Goal: Navigation & Orientation: Find specific page/section

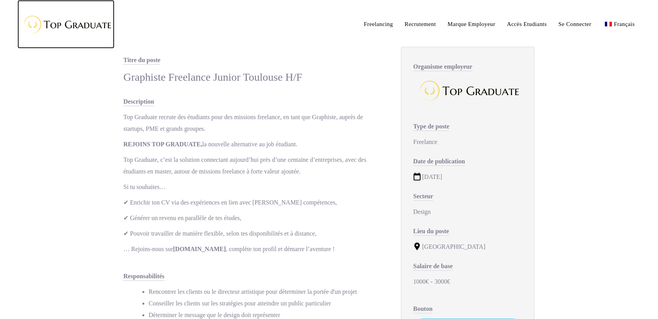
click at [73, 21] on img at bounding box center [65, 24] width 97 height 25
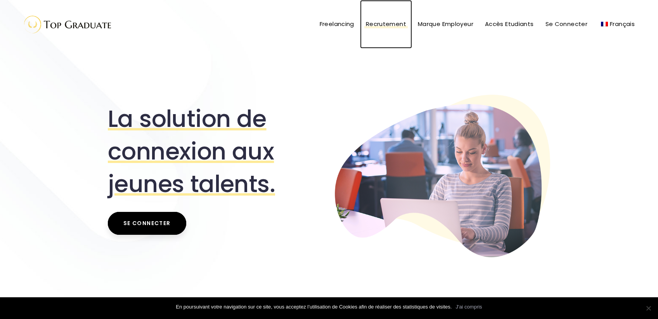
click at [380, 19] on span "Recrutement" at bounding box center [386, 24] width 40 height 11
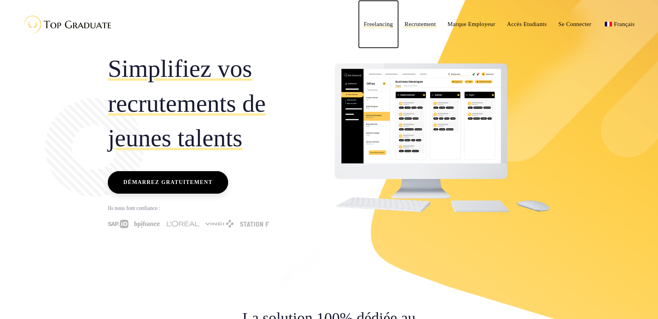
click at [375, 28] on span at bounding box center [378, 27] width 31 height 2
